Goal: Information Seeking & Learning: Find specific fact

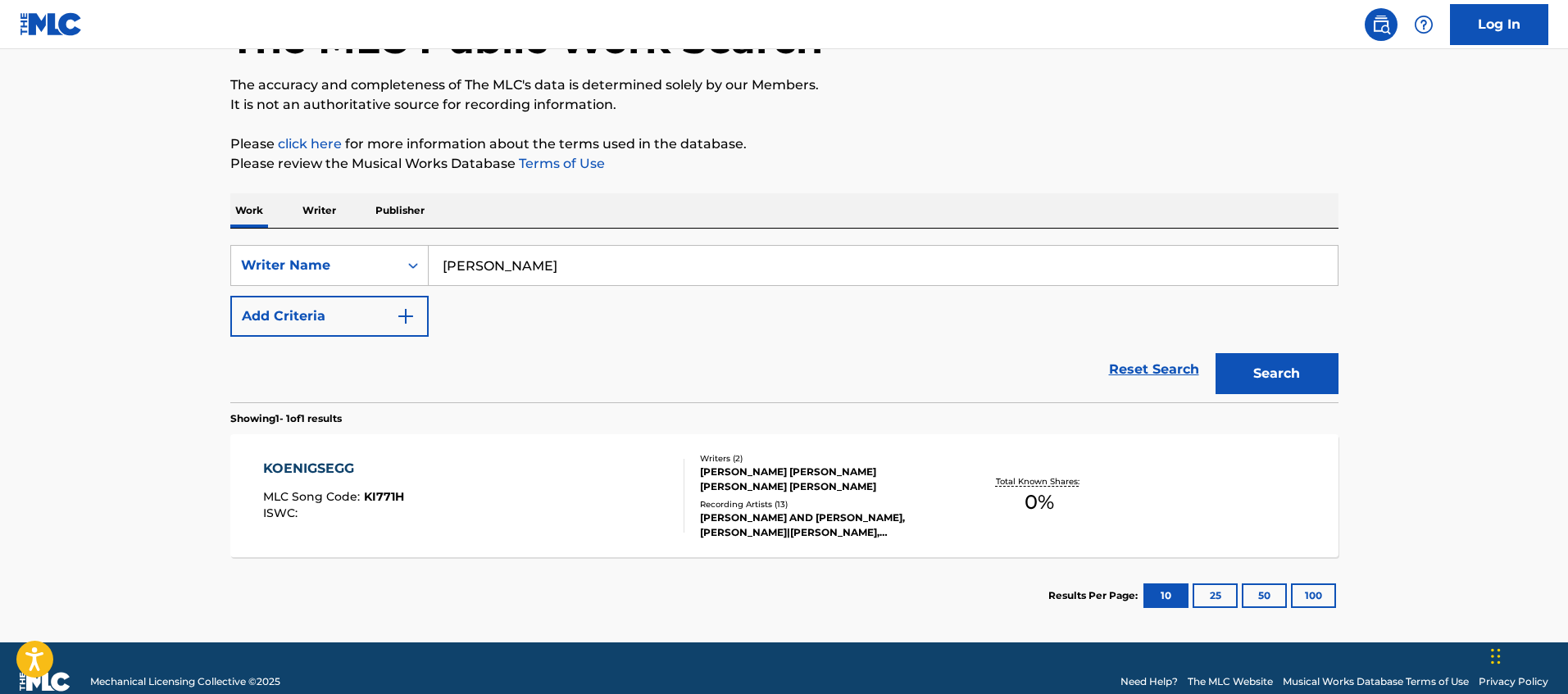
scroll to position [116, 0]
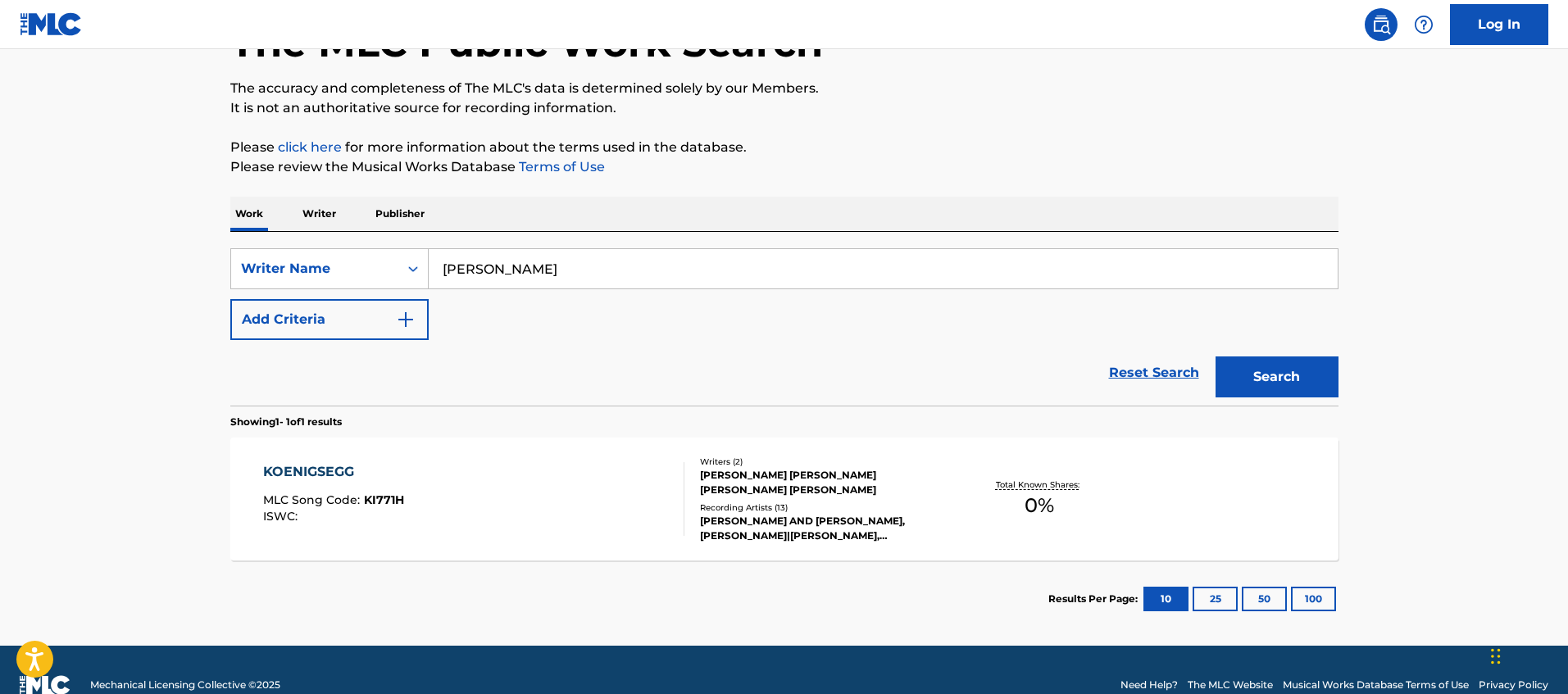
click at [576, 275] on input "[PERSON_NAME]" at bounding box center [883, 269] width 909 height 40
click at [1216, 356] on button "Search" at bounding box center [1277, 377] width 123 height 41
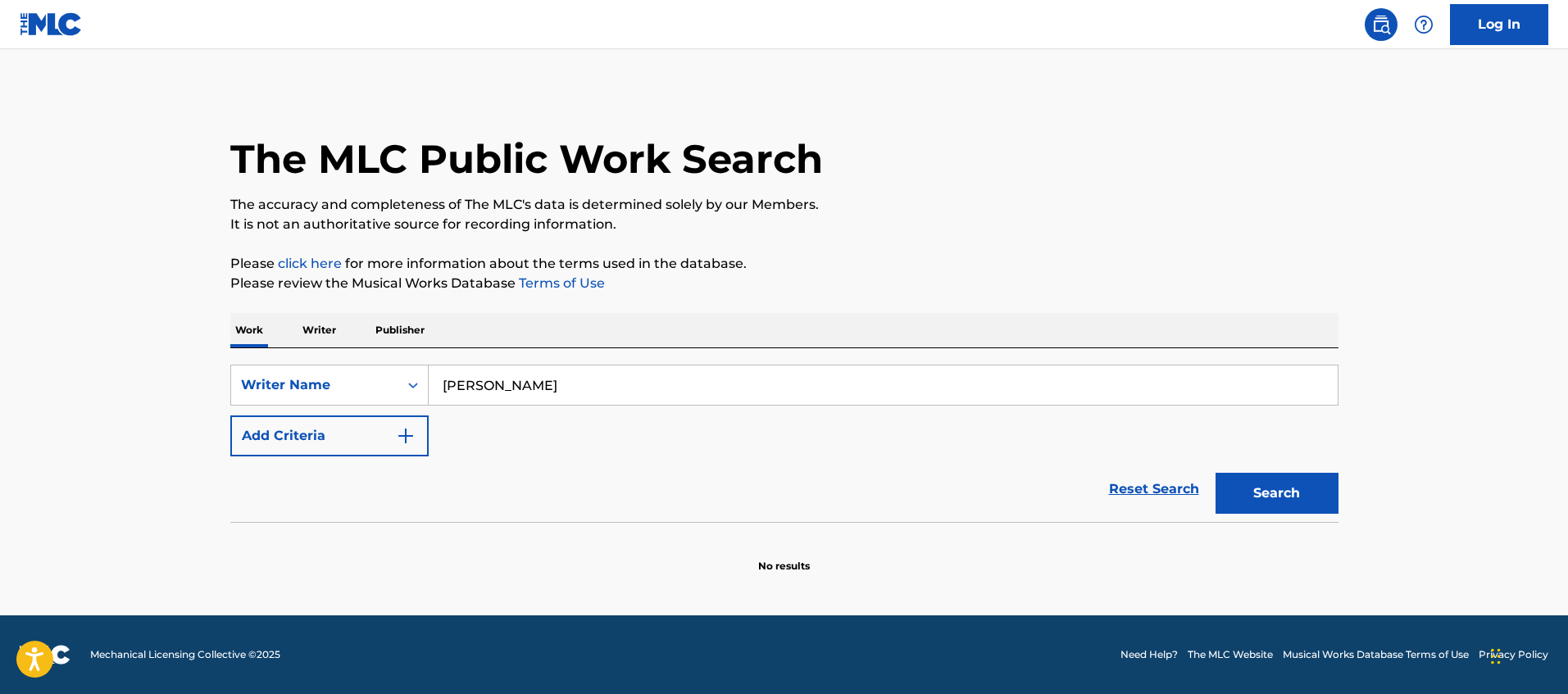
scroll to position [0, 0]
click at [1267, 479] on button "Search" at bounding box center [1277, 493] width 123 height 41
click at [661, 399] on input "[PERSON_NAME]" at bounding box center [883, 385] width 909 height 40
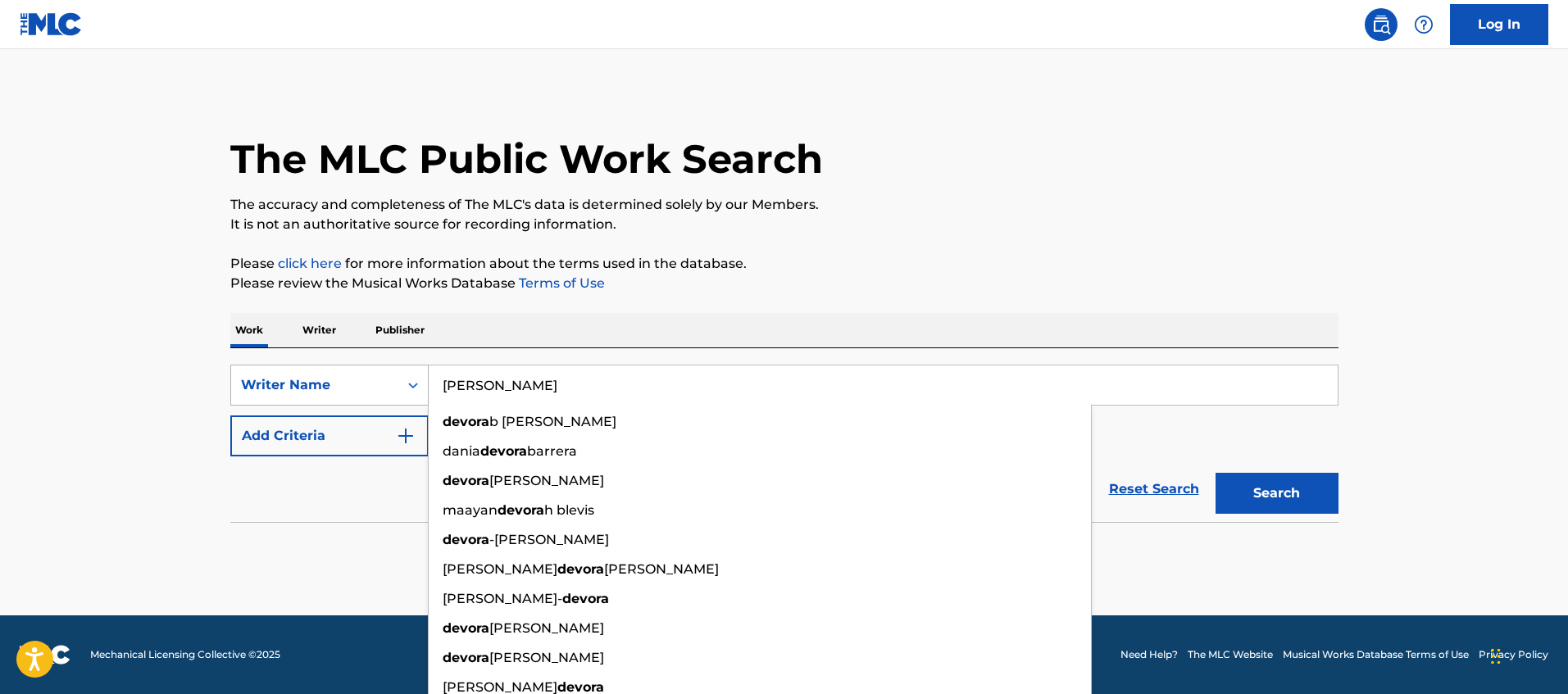
type input "[PERSON_NAME]"
click at [334, 381] on div "Writer Name" at bounding box center [315, 385] width 148 height 20
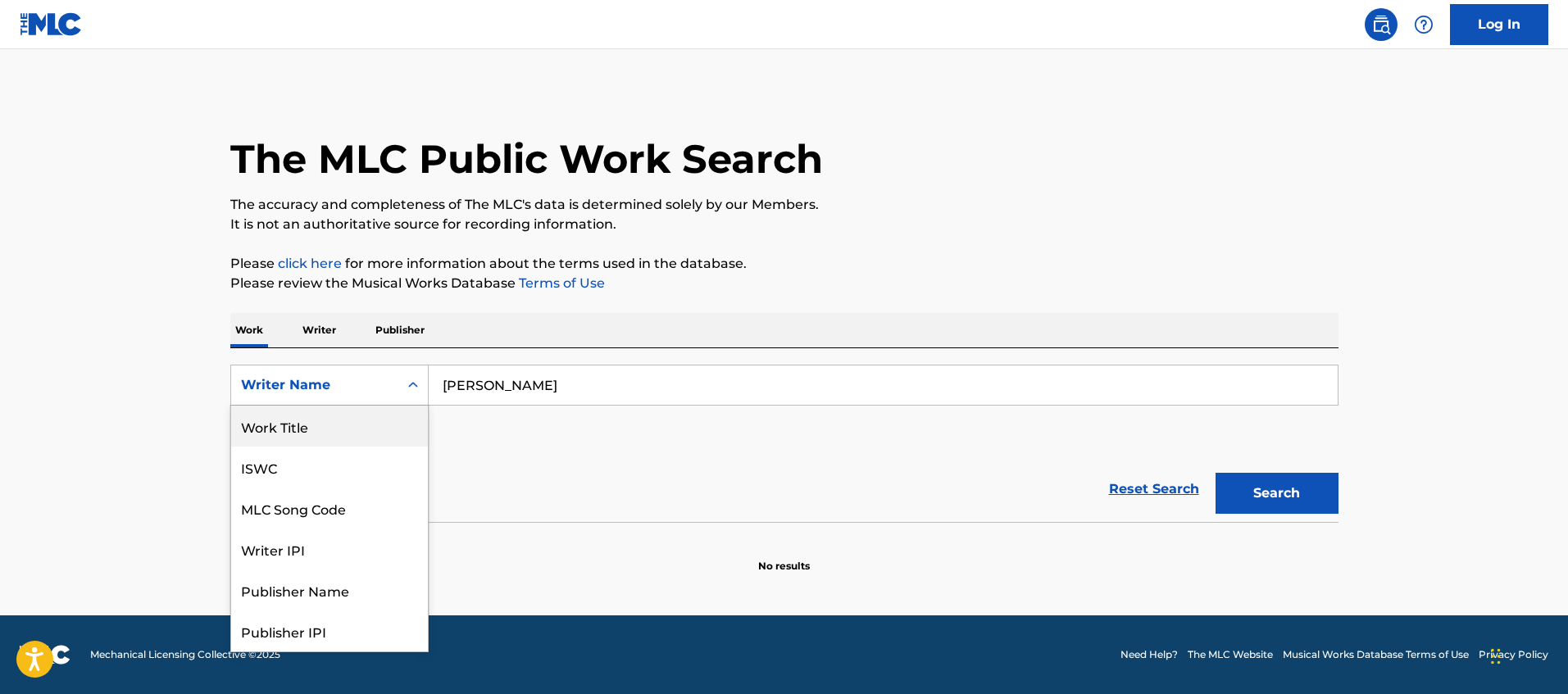
click at [305, 428] on div "Work Title" at bounding box center [330, 427] width 196 height 41
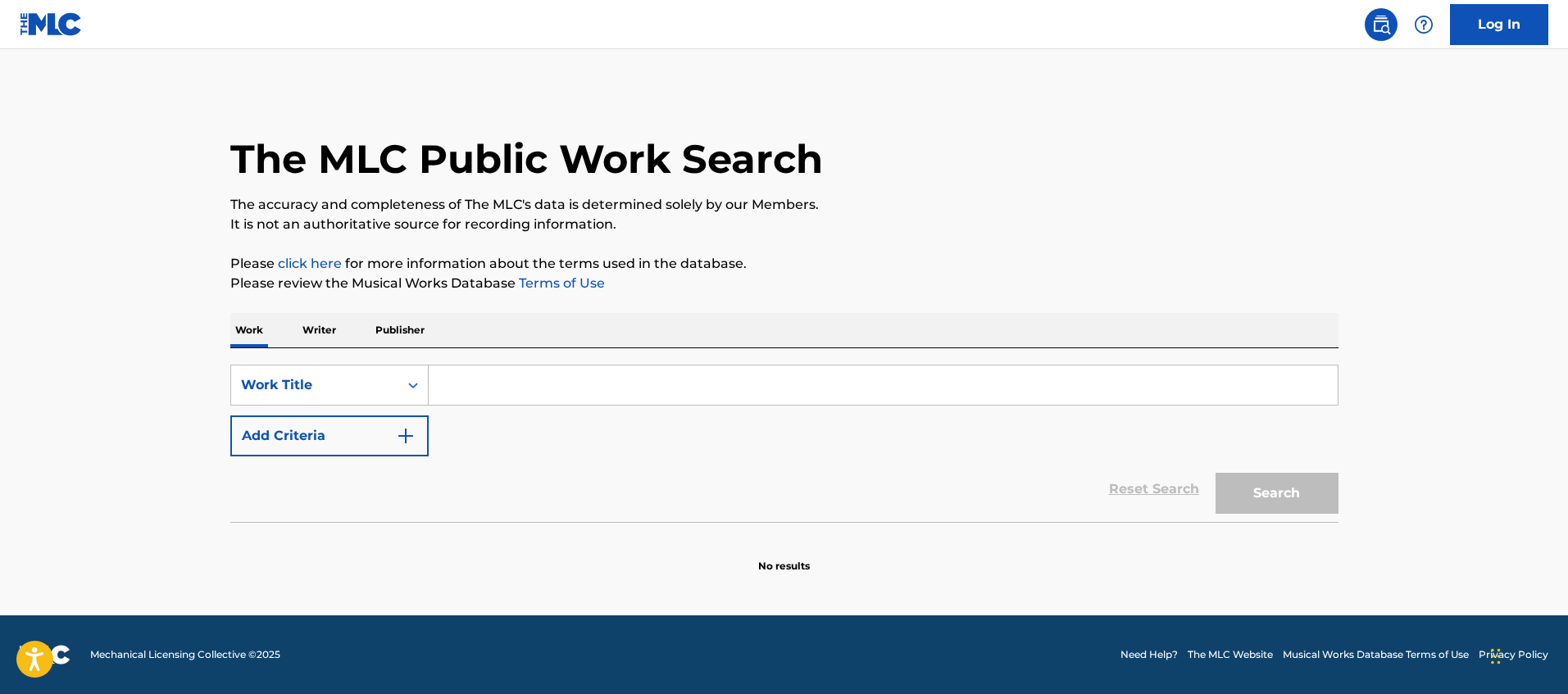
click at [494, 379] on input "Search Form" at bounding box center [883, 385] width 909 height 40
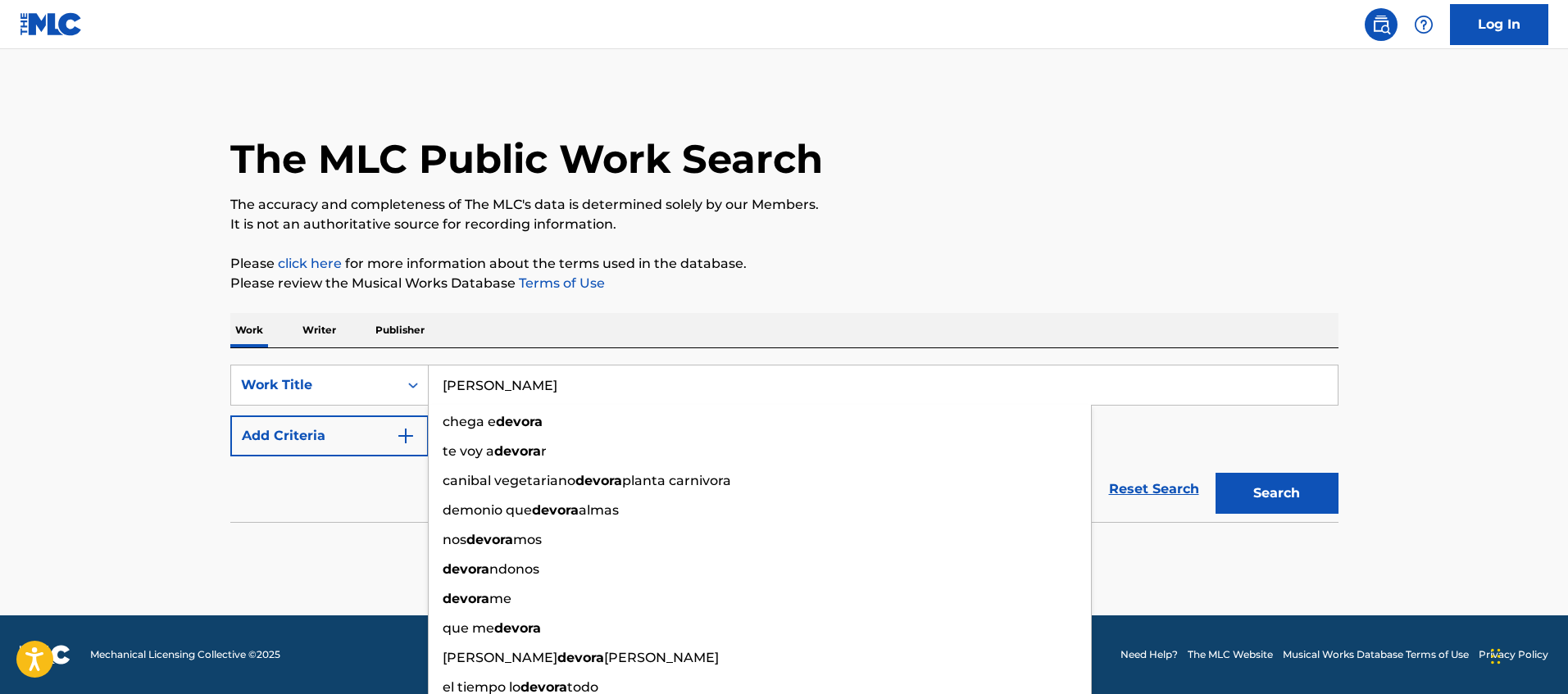
type input "[PERSON_NAME]"
click at [1178, 354] on div "SearchWithCriteria5fc59f5d-7f42-4762-9fc6-36827e56098d Work Title [PERSON_NAME]…" at bounding box center [784, 435] width 1108 height 174
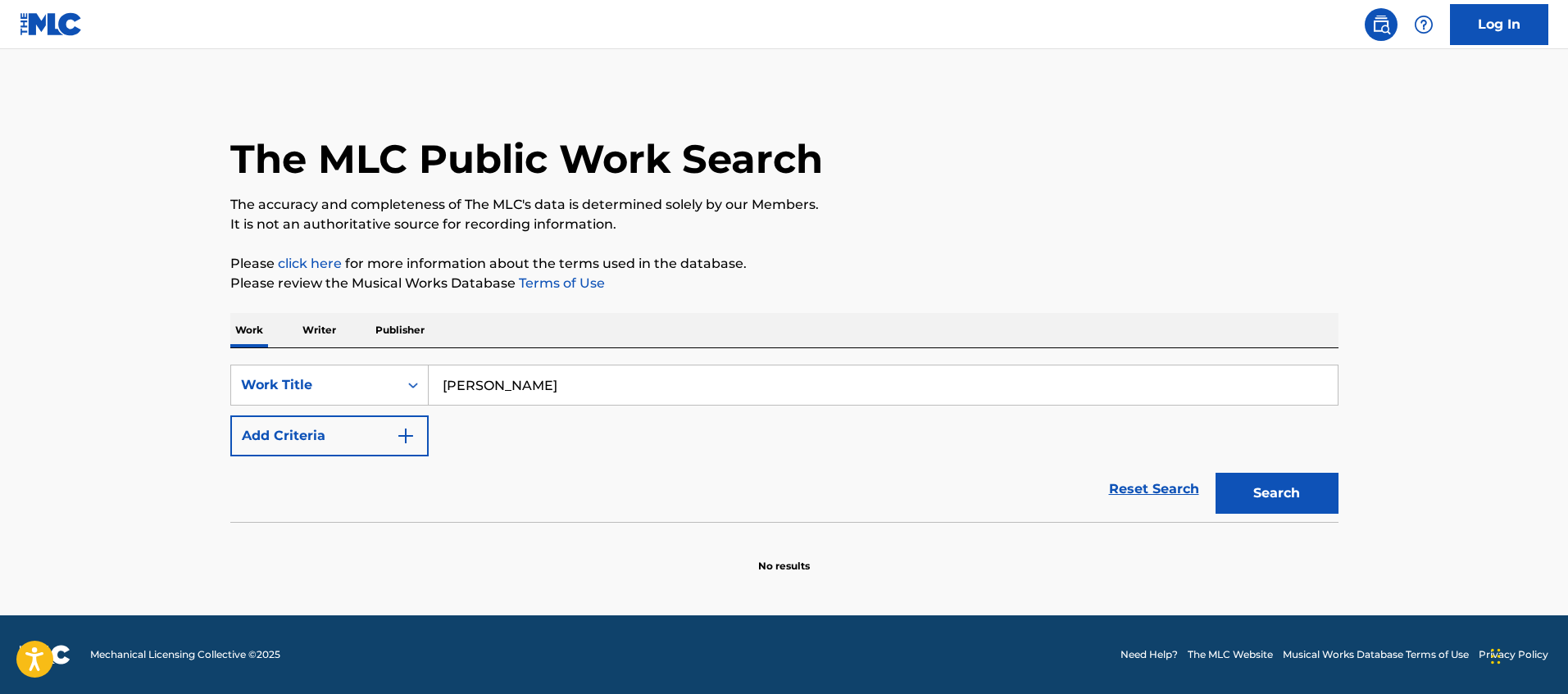
click at [1285, 489] on button "Search" at bounding box center [1277, 493] width 123 height 41
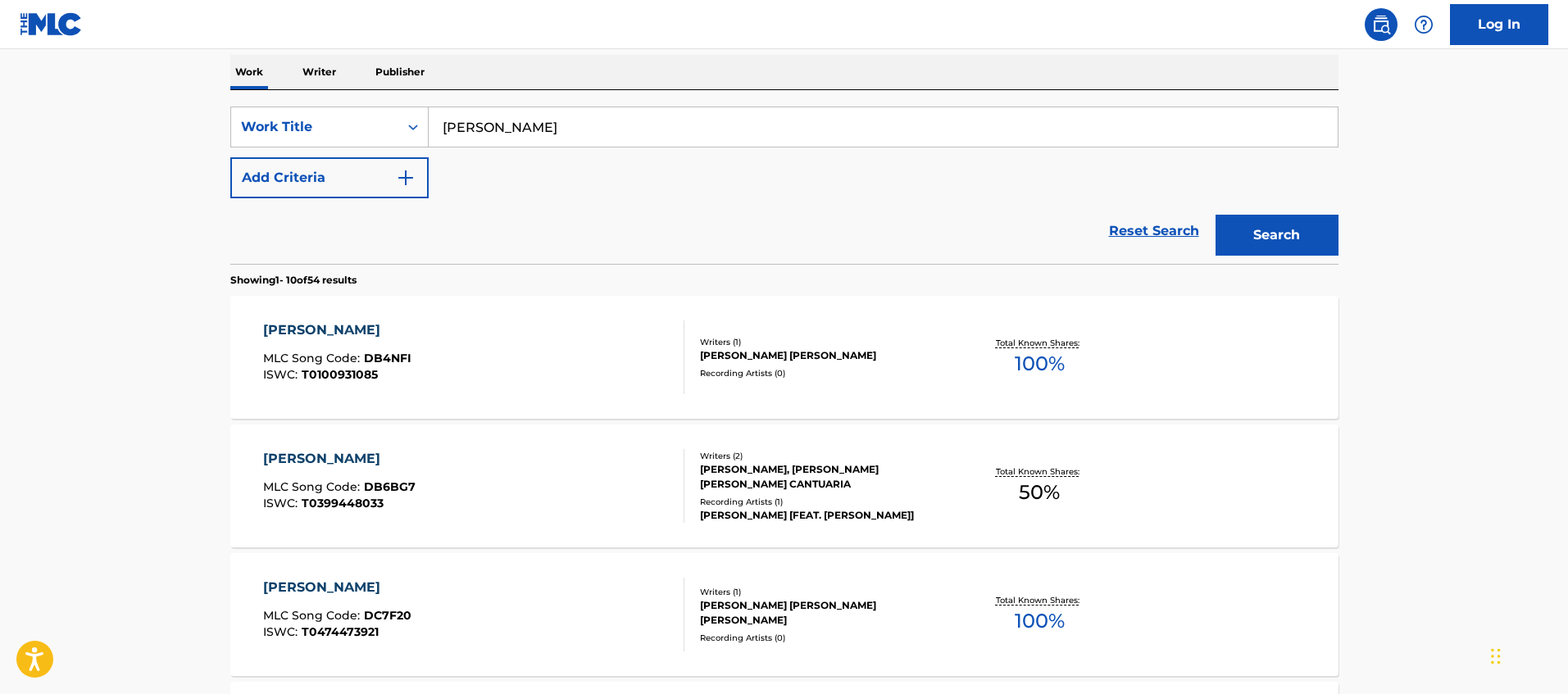
scroll to position [92, 0]
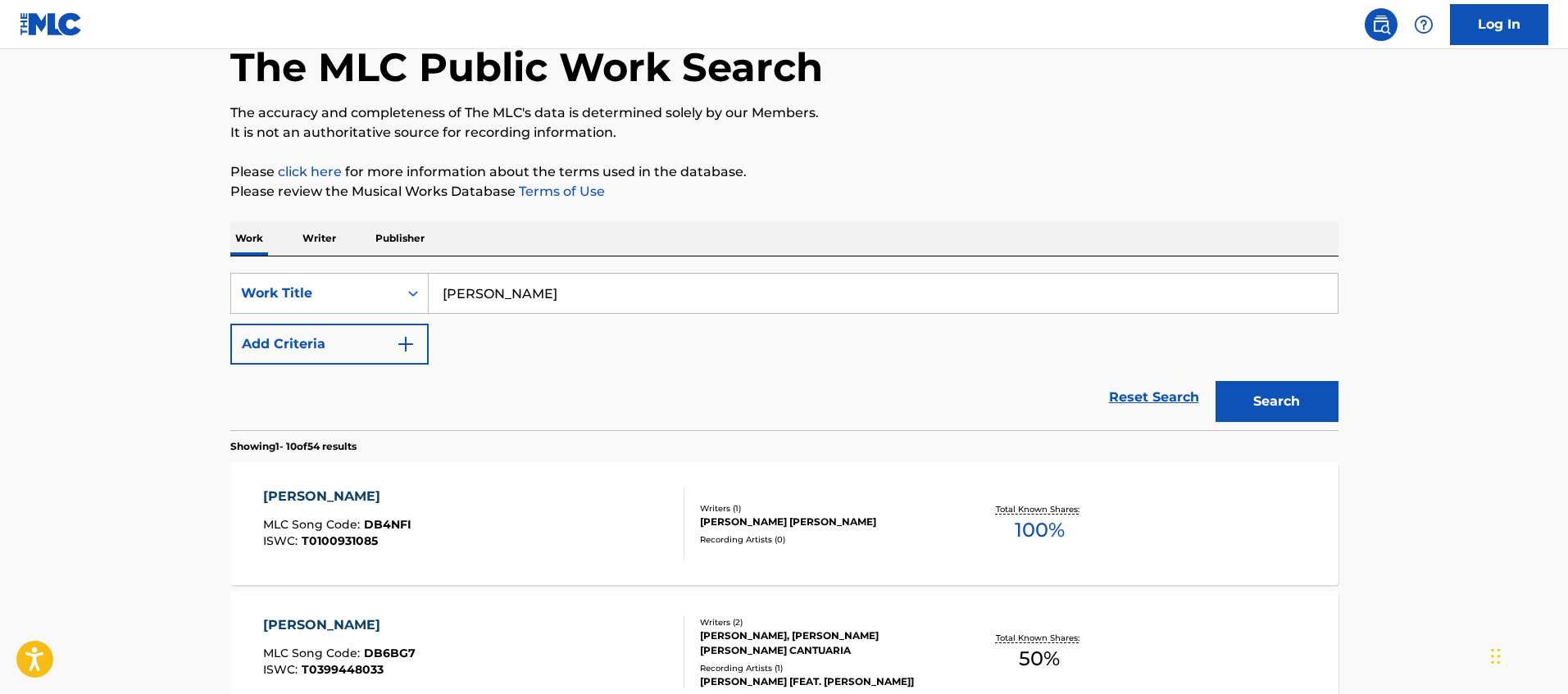
click at [353, 333] on button "Add Criteria" at bounding box center [330, 344] width 198 height 41
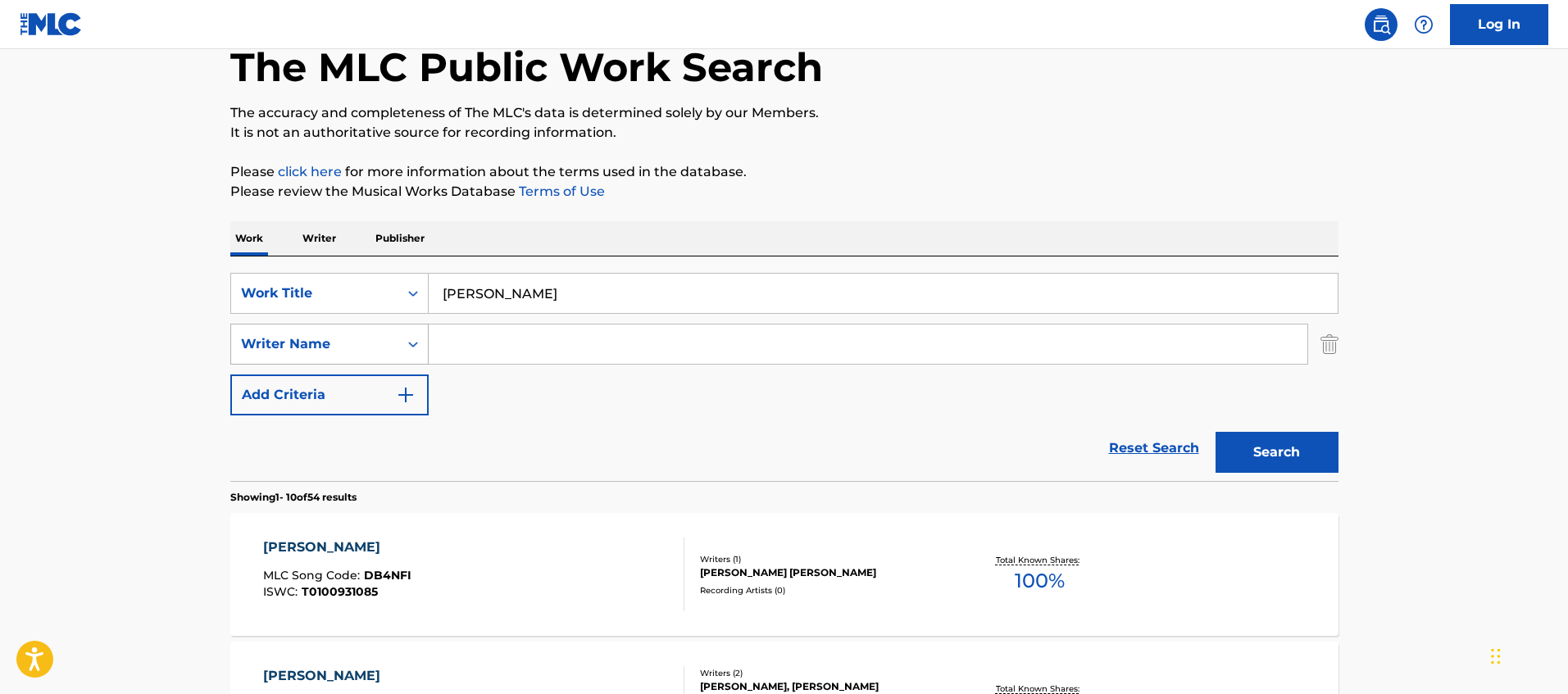
click at [330, 346] on div "Writer Name" at bounding box center [315, 344] width 148 height 20
click at [462, 347] on input "Search Form" at bounding box center [868, 344] width 879 height 40
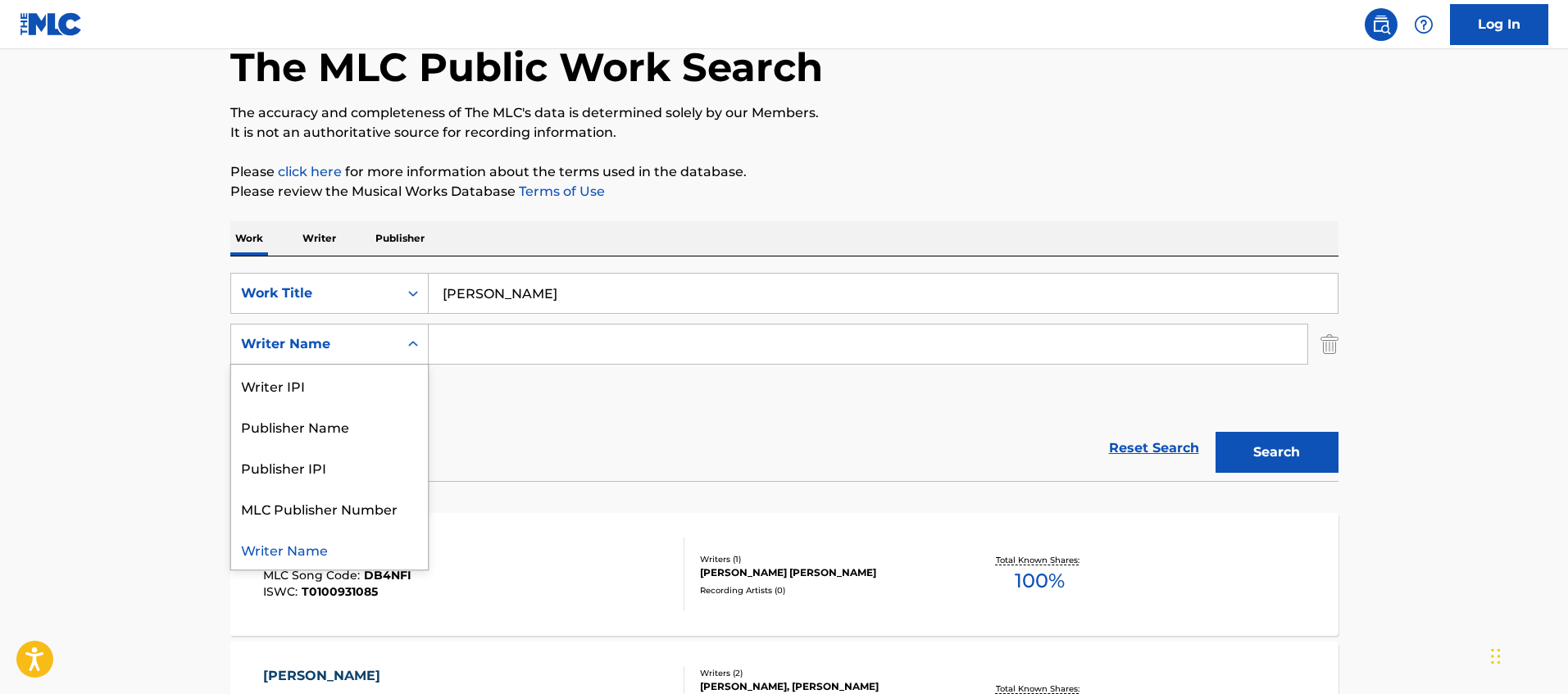
click at [410, 342] on icon "Search Form" at bounding box center [413, 344] width 16 height 16
